Goal: Task Accomplishment & Management: Use online tool/utility

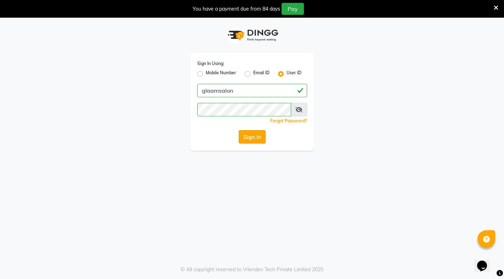
click at [252, 139] on button "Sign In" at bounding box center [252, 136] width 27 height 13
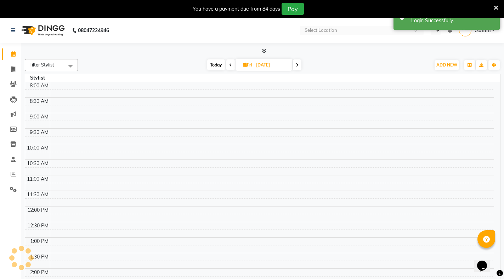
select select "en"
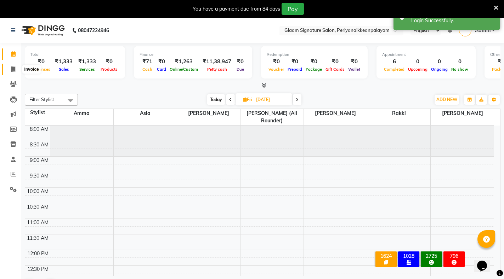
click at [17, 73] on span at bounding box center [13, 70] width 12 height 8
select select "4039"
select select "service"
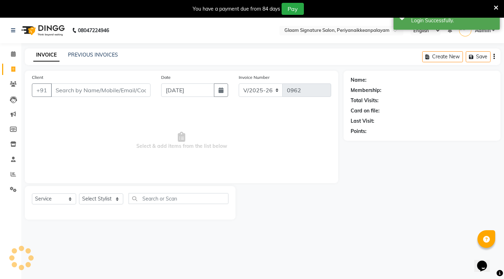
click at [11, 67] on icon at bounding box center [13, 69] width 4 height 5
select select "service"
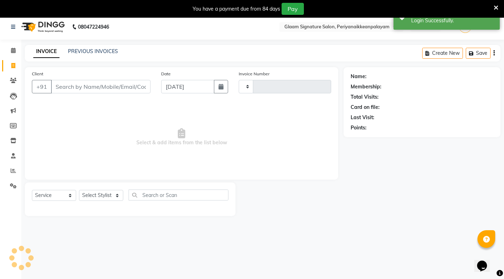
type input "0962"
select select "4039"
click at [77, 52] on link "PREVIOUS INVOICES" at bounding box center [93, 51] width 50 height 6
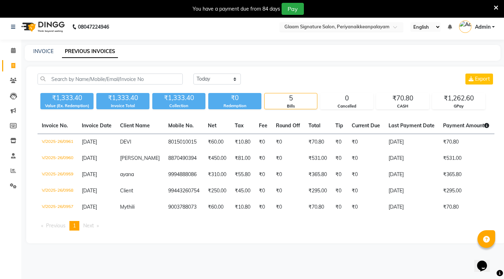
click at [313, 26] on input "text" at bounding box center [334, 27] width 103 height 7
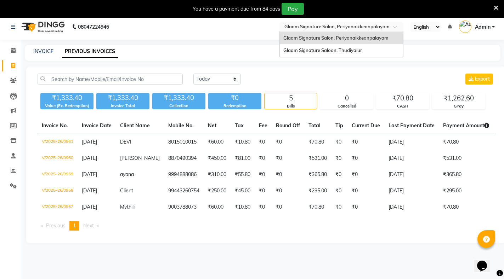
click at [323, 25] on input "text" at bounding box center [334, 27] width 103 height 7
click at [16, 65] on span at bounding box center [13, 66] width 12 height 8
select select "service"
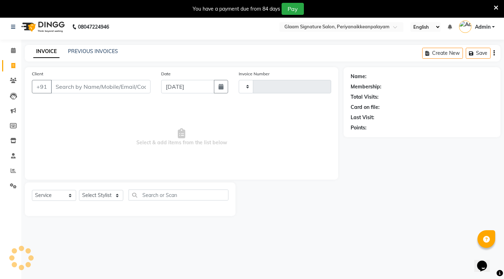
scroll to position [18, 0]
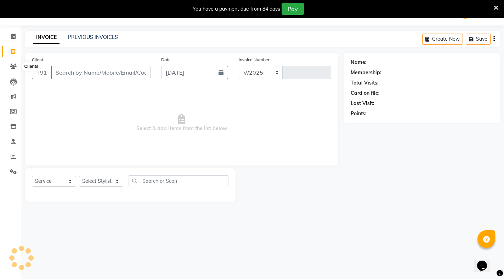
select select "4039"
type input "0962"
click at [86, 38] on link "PREVIOUS INVOICES" at bounding box center [93, 37] width 50 height 6
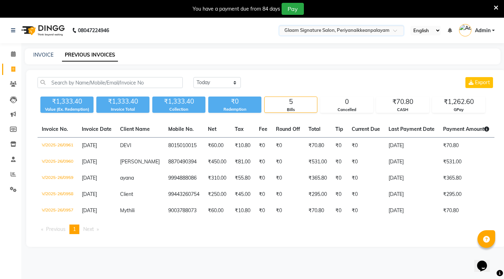
click at [373, 28] on input "text" at bounding box center [334, 31] width 103 height 7
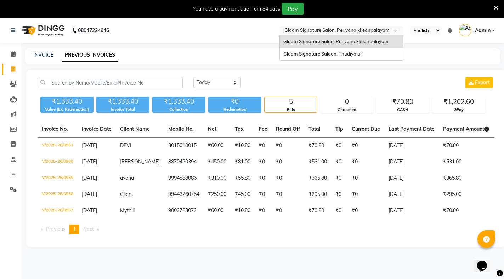
click at [373, 28] on input "text" at bounding box center [334, 31] width 103 height 7
click at [387, 31] on div at bounding box center [341, 31] width 124 height 7
click at [345, 29] on input "text" at bounding box center [334, 31] width 103 height 7
click at [318, 34] on input "text" at bounding box center [334, 31] width 103 height 7
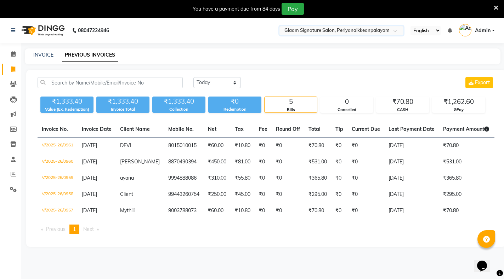
click at [318, 34] on input "text" at bounding box center [334, 31] width 103 height 7
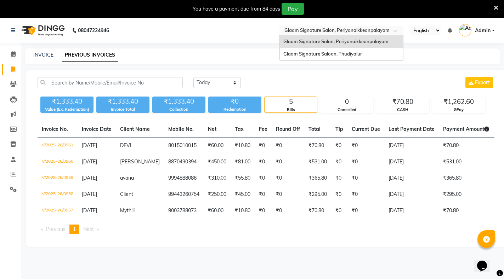
click at [318, 34] on input "text" at bounding box center [334, 31] width 103 height 7
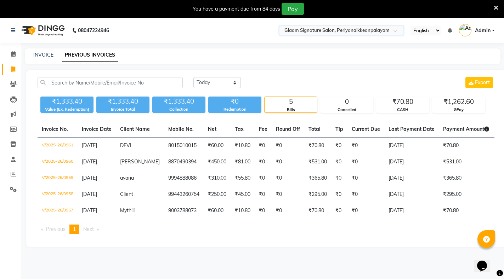
click at [353, 30] on input "text" at bounding box center [334, 31] width 103 height 7
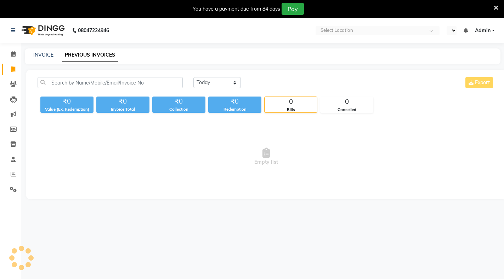
select select "en"
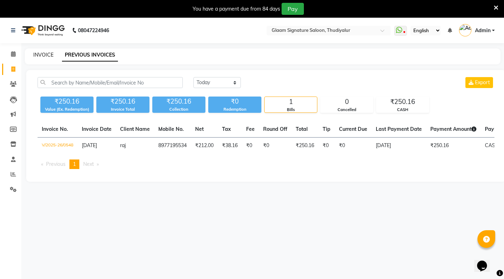
click at [46, 53] on link "INVOICE" at bounding box center [43, 55] width 20 height 6
select select "service"
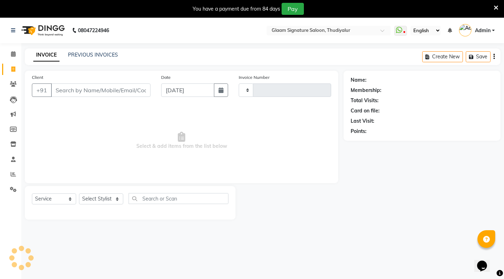
type input "0549"
select select "4439"
click at [80, 91] on input "Client" at bounding box center [100, 90] width 99 height 13
click at [110, 91] on input "Client" at bounding box center [100, 90] width 99 height 13
type input "7305682865"
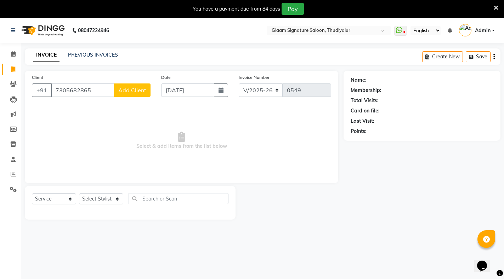
click at [131, 92] on span "Add Client" at bounding box center [132, 90] width 28 height 7
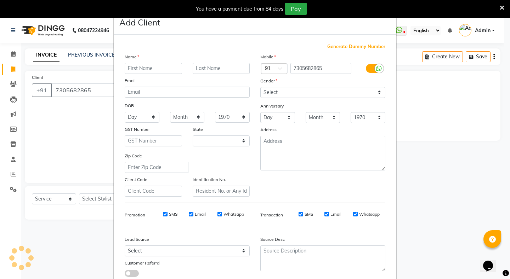
select select "35"
click at [147, 71] on input "text" at bounding box center [153, 68] width 57 height 11
type input "[PERSON_NAME]"
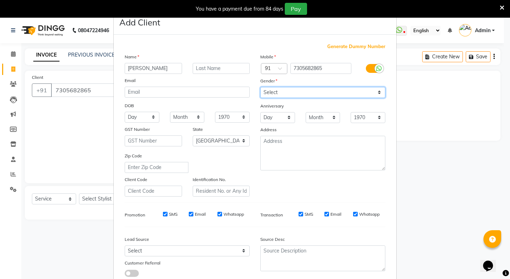
click at [265, 93] on select "Select [DEMOGRAPHIC_DATA] [DEMOGRAPHIC_DATA] Other Prefer Not To Say" at bounding box center [322, 92] width 125 height 11
select select "[DEMOGRAPHIC_DATA]"
click at [260, 87] on select "Select [DEMOGRAPHIC_DATA] [DEMOGRAPHIC_DATA] Other Prefer Not To Say" at bounding box center [322, 92] width 125 height 11
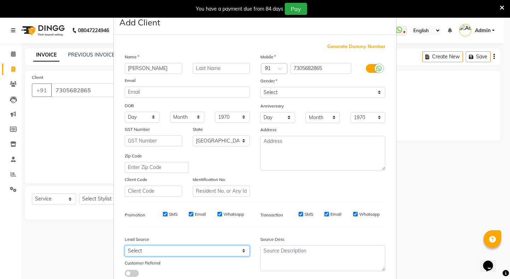
click at [148, 254] on select "Select Walk-in Referral Internet Friend Word of Mouth Advertisement Facebook Ju…" at bounding box center [187, 251] width 125 height 11
select select "30426"
click at [125, 246] on select "Select Walk-in Referral Internet Friend Word of Mouth Advertisement Facebook Ju…" at bounding box center [187, 251] width 125 height 11
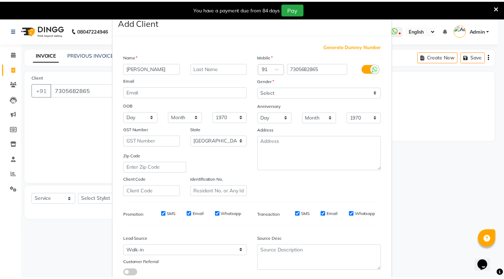
scroll to position [47, 0]
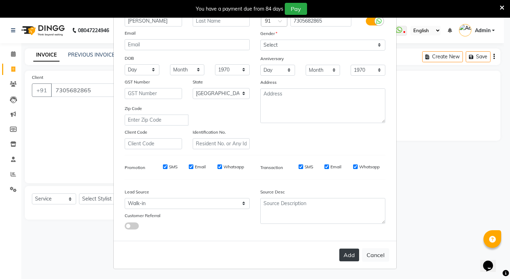
click at [343, 260] on button "Add" at bounding box center [349, 255] width 20 height 13
select select
select select "null"
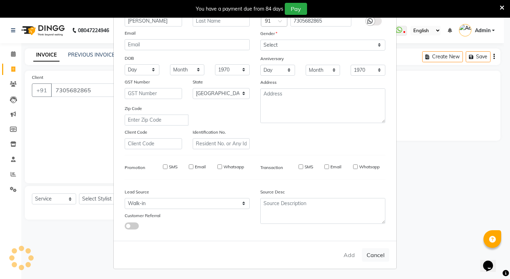
select select
checkbox input "false"
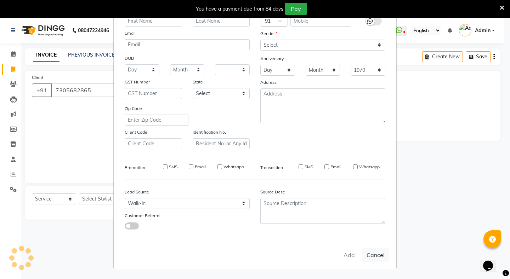
checkbox input "false"
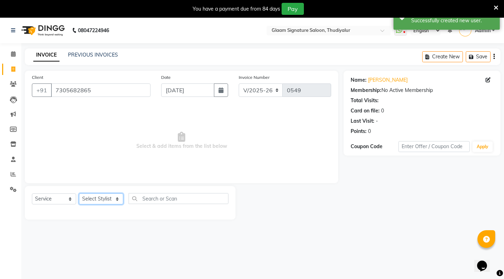
click at [97, 200] on select "Select Stylist Arif Asia Geetha Pnp Rakki [PERSON_NAME] [PERSON_NAME]" at bounding box center [101, 199] width 44 height 11
select select "88190"
click at [79, 194] on select "Select Stylist Arif Asia Geetha Pnp Rakki [PERSON_NAME] [PERSON_NAME]" at bounding box center [101, 199] width 44 height 11
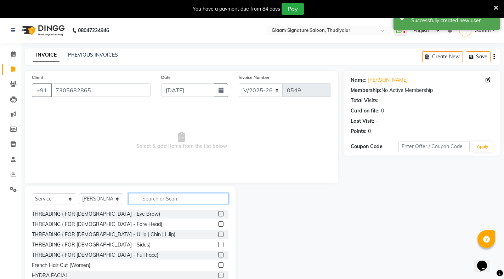
click at [151, 198] on input "text" at bounding box center [179, 198] width 100 height 11
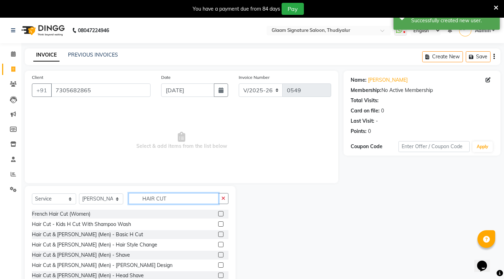
type input "HAIR CUT"
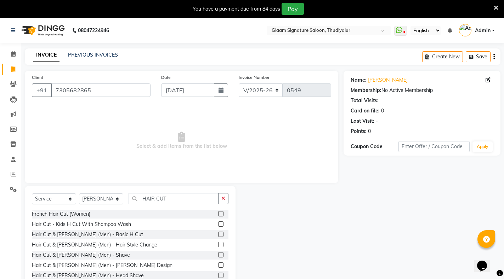
click at [218, 235] on label at bounding box center [220, 234] width 5 height 5
click at [218, 235] on input "checkbox" at bounding box center [220, 235] width 5 height 5
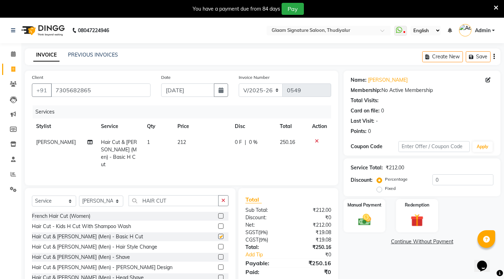
checkbox input "false"
click at [218, 257] on label at bounding box center [220, 257] width 5 height 5
click at [218, 257] on input "checkbox" at bounding box center [220, 257] width 5 height 5
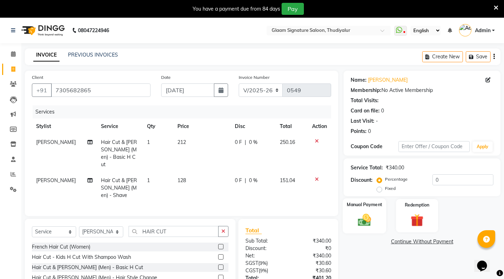
checkbox input "false"
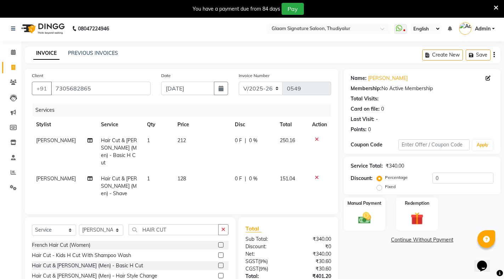
scroll to position [14, 0]
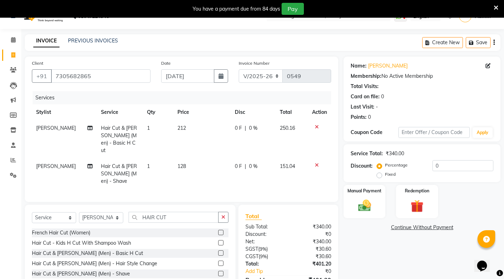
click at [185, 159] on td "128" at bounding box center [201, 174] width 57 height 31
select select "88190"
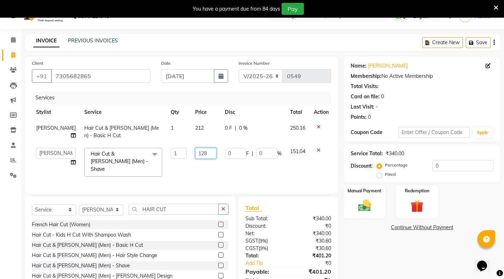
click at [198, 155] on input "128" at bounding box center [205, 153] width 21 height 11
type input "127"
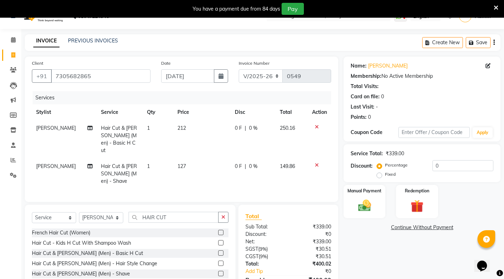
click at [352, 43] on div "INVOICE PREVIOUS INVOICES Create New Save" at bounding box center [263, 42] width 476 height 17
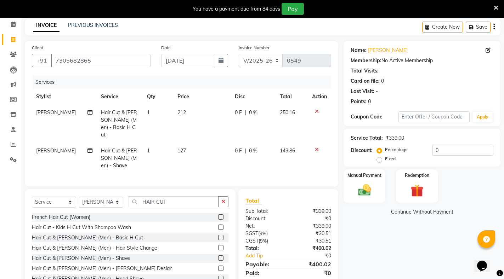
scroll to position [29, 0]
click at [363, 186] on img at bounding box center [365, 190] width 22 height 15
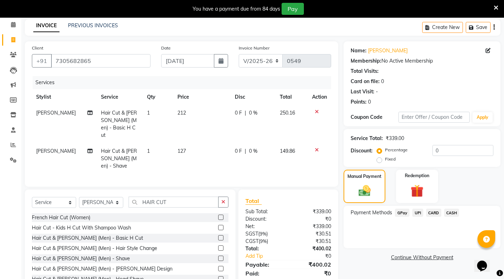
click at [400, 211] on span "GPay" at bounding box center [402, 213] width 15 height 8
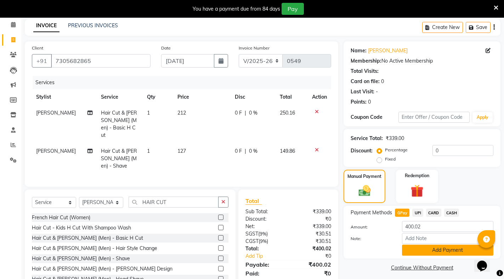
click at [417, 248] on button "Add Payment" at bounding box center [447, 250] width 91 height 11
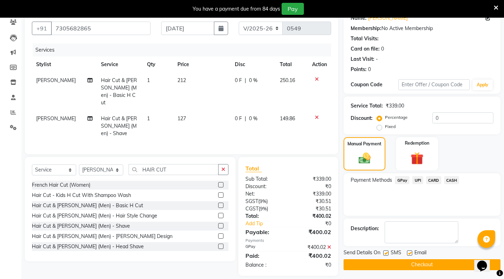
scroll to position [64, 0]
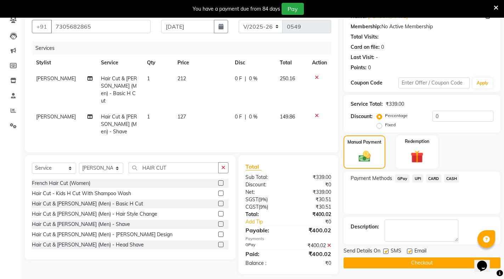
click at [432, 262] on button "Checkout" at bounding box center [421, 263] width 157 height 11
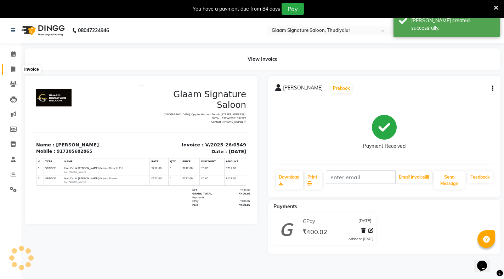
click at [13, 66] on span at bounding box center [13, 70] width 12 height 8
select select "service"
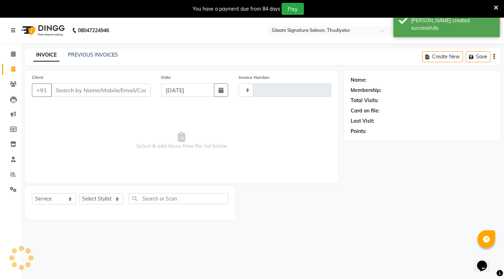
scroll to position [18, 0]
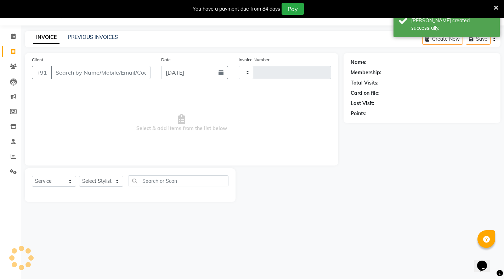
type input "0550"
select select "4439"
click at [77, 38] on link "PREVIOUS INVOICES" at bounding box center [93, 37] width 50 height 6
